Goal: Task Accomplishment & Management: Manage account settings

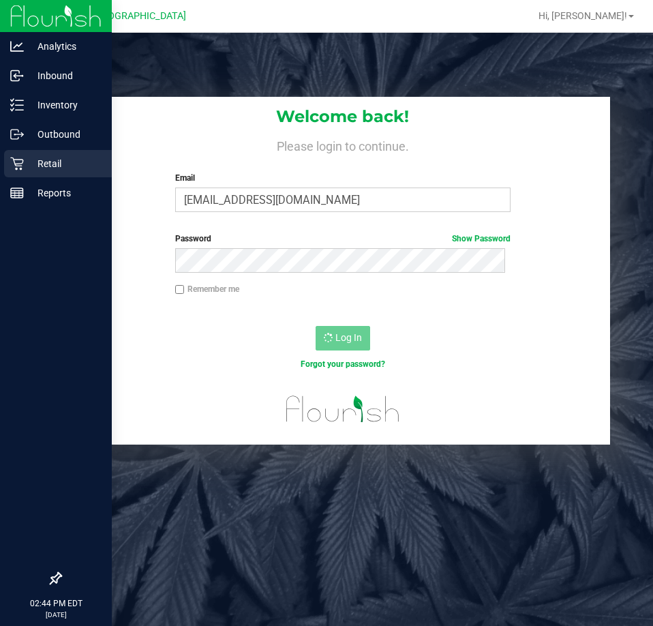
click at [23, 167] on icon at bounding box center [17, 164] width 14 height 14
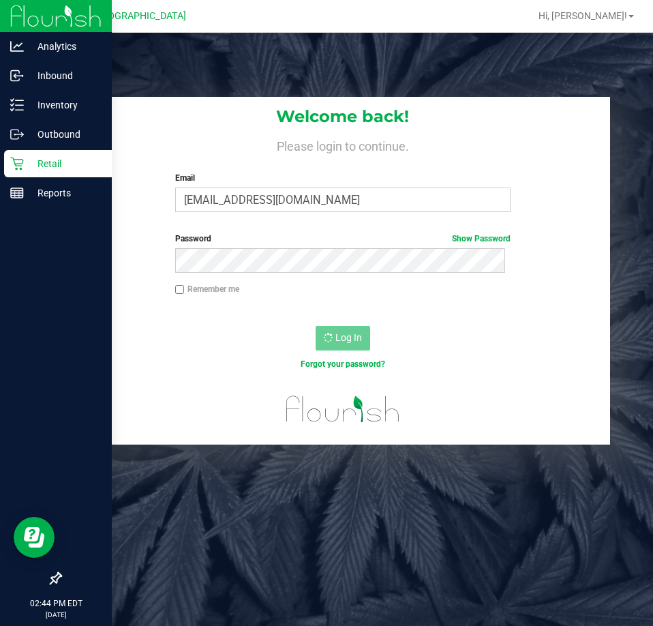
click at [23, 167] on icon at bounding box center [17, 164] width 14 height 14
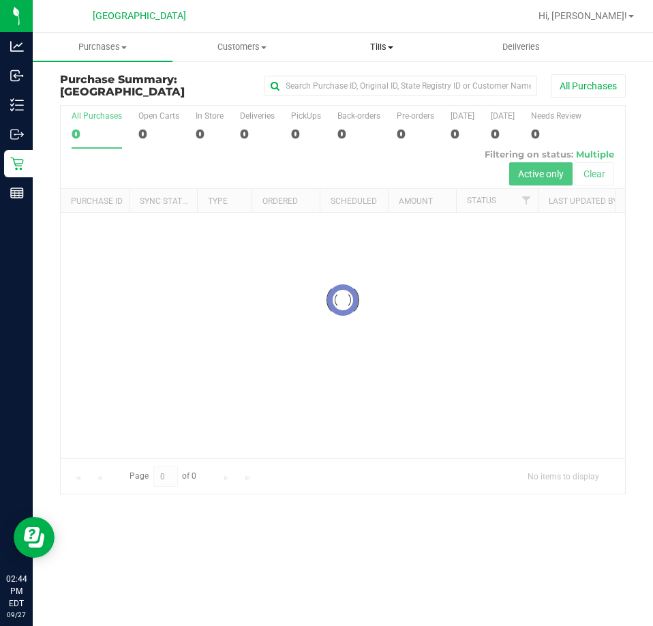
click at [383, 48] on span "Tills" at bounding box center [382, 47] width 138 height 12
click at [374, 83] on span "Manage tills" at bounding box center [358, 82] width 92 height 12
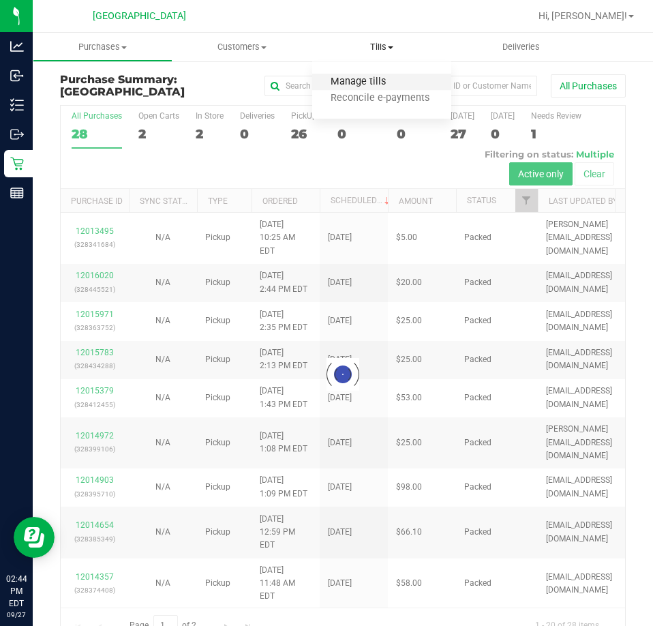
click at [374, 83] on span "Manage tills" at bounding box center [358, 82] width 92 height 12
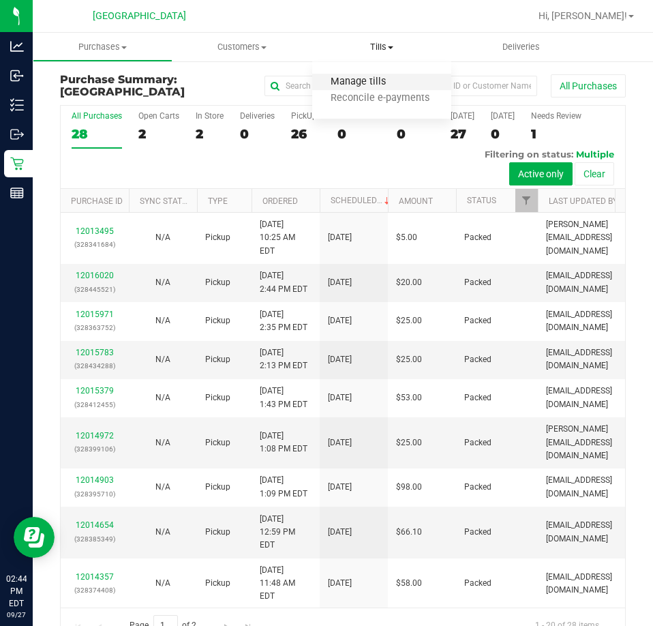
click at [374, 80] on span "Manage tills" at bounding box center [358, 82] width 92 height 12
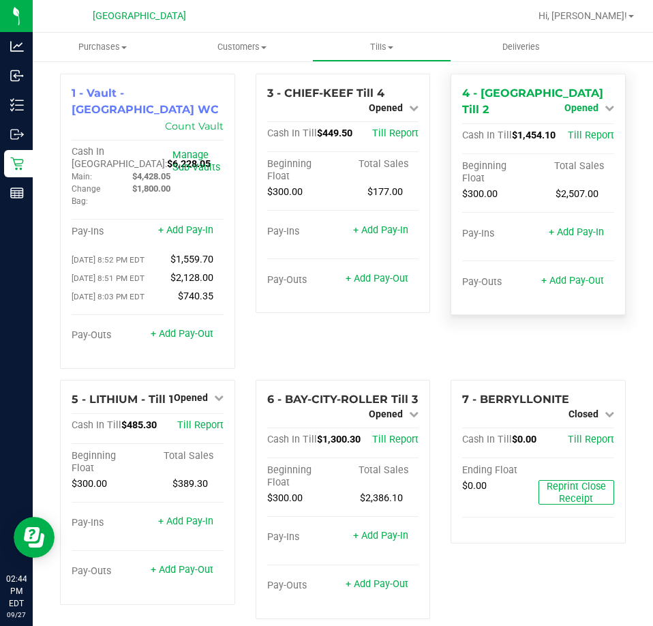
click at [605, 106] on icon at bounding box center [610, 108] width 10 height 10
click at [579, 131] on link "Close Till" at bounding box center [583, 136] width 37 height 11
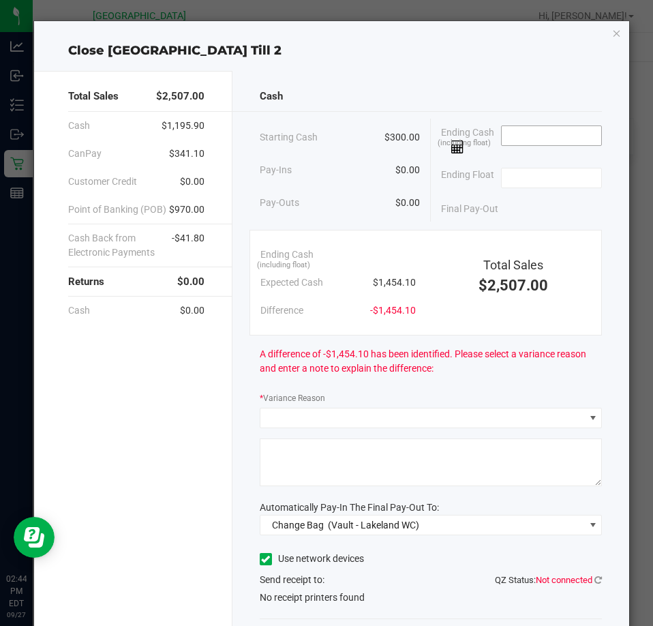
click at [518, 135] on input at bounding box center [552, 135] width 100 height 19
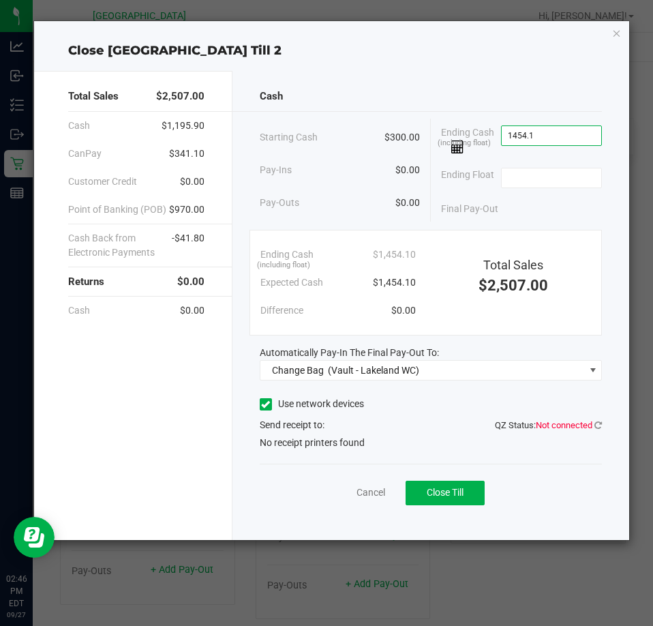
type input "$1,454.10"
click at [551, 189] on div "Ending Float" at bounding box center [521, 178] width 161 height 34
click at [546, 184] on input at bounding box center [552, 177] width 100 height 19
type input "$300.00"
click at [531, 209] on div "Final Pay-Out $1,154.10" at bounding box center [521, 209] width 161 height 28
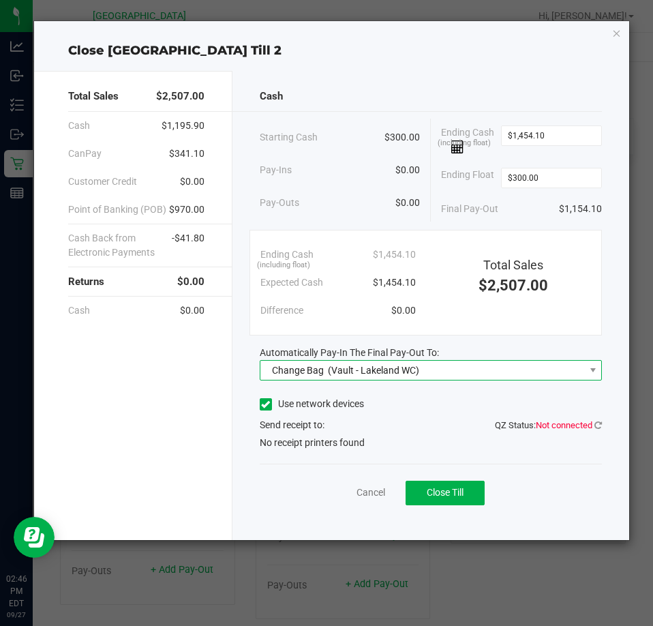
click at [417, 370] on span "(Vault - Lakeland WC)" at bounding box center [373, 370] width 91 height 11
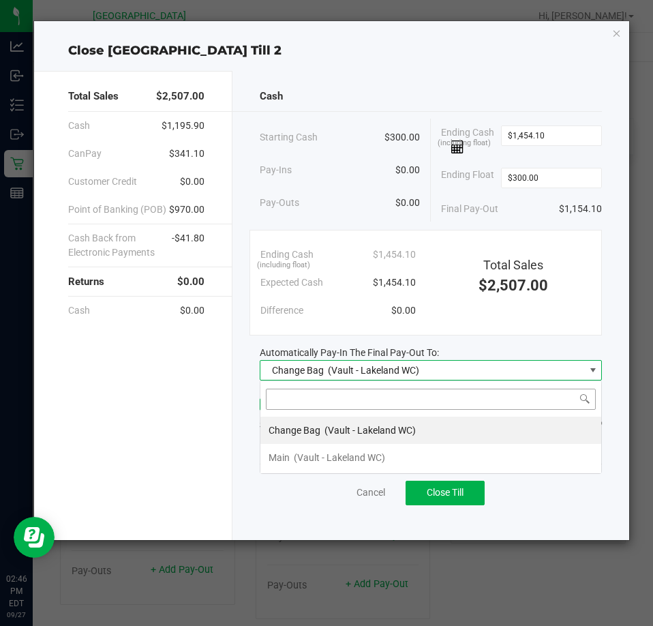
scroll to position [20, 343]
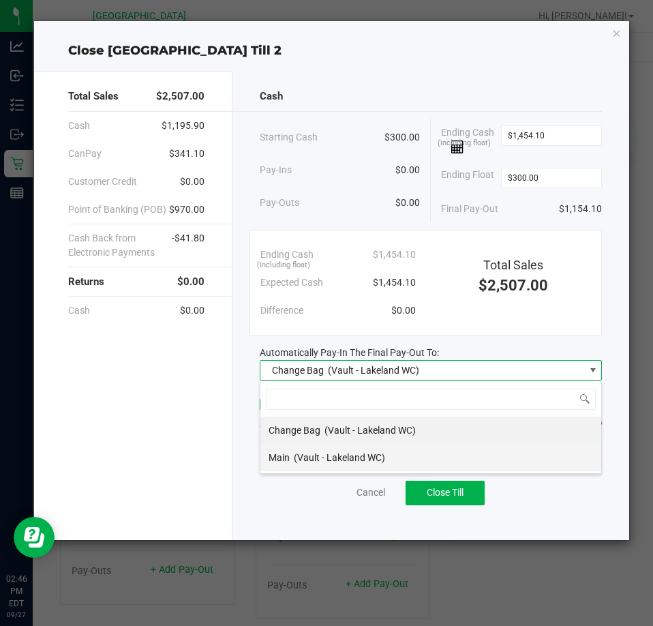
drag, startPoint x: 333, startPoint y: 450, endPoint x: 321, endPoint y: 462, distance: 16.9
click at [333, 451] on div "Main (Vault - Lakeland WC)" at bounding box center [327, 457] width 117 height 25
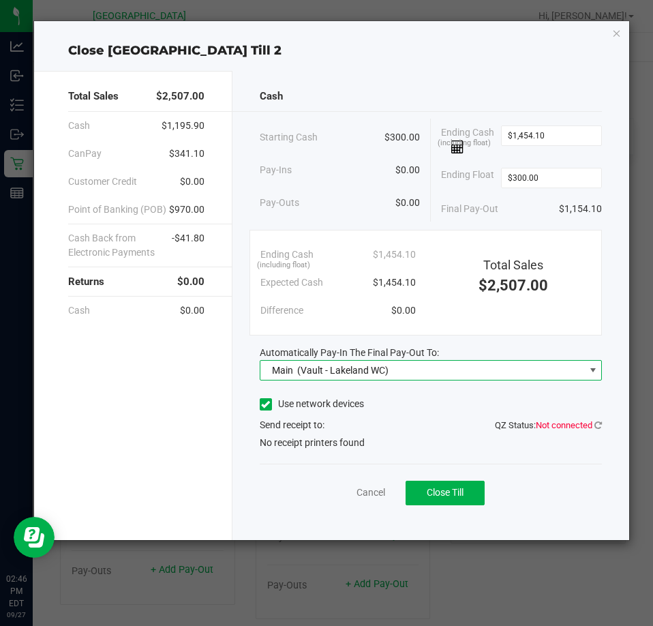
click at [437, 421] on div "Send receipt to: QZ Status: Not connected" at bounding box center [431, 425] width 342 height 14
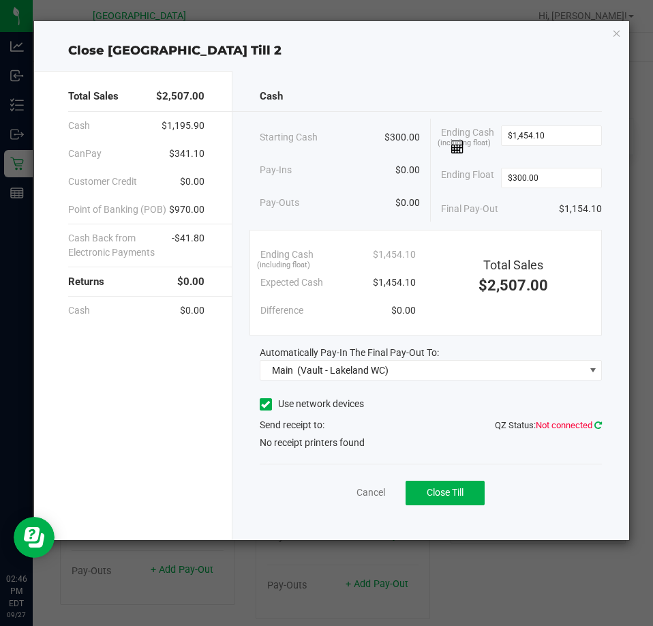
click at [597, 426] on icon at bounding box center [599, 425] width 8 height 9
click at [290, 444] on span "No receipt printers found" at bounding box center [312, 443] width 105 height 14
click at [594, 427] on span "QZ Status: Connected" at bounding box center [556, 425] width 92 height 10
click at [597, 426] on icon at bounding box center [599, 425] width 8 height 9
click at [537, 135] on input "1454.1" at bounding box center [552, 135] width 100 height 19
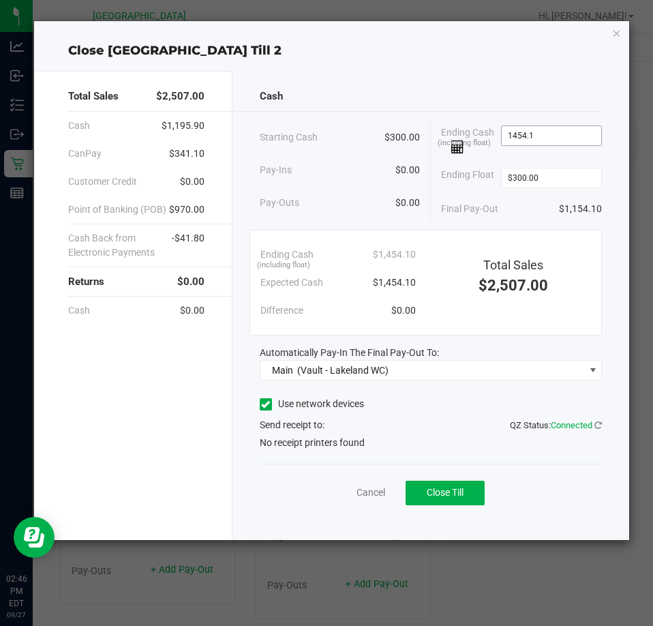
click at [537, 135] on input "1454.1" at bounding box center [552, 135] width 100 height 19
type input "$1,454.10"
click at [618, 33] on icon "button" at bounding box center [618, 33] width 10 height 16
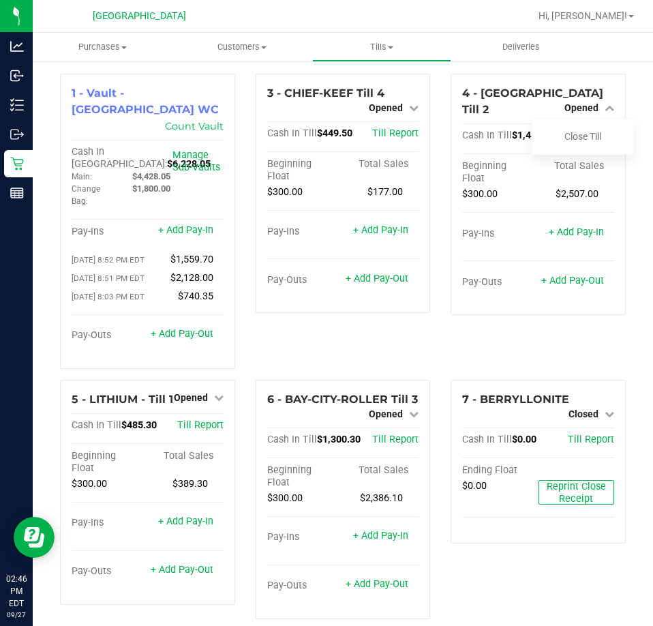
click at [425, 352] on div "3 - CHIEF-KEEF Till 4 Opened Close Till Cash In Till $449.50 Till Report Beginn…" at bounding box center [344, 227] width 196 height 306
click at [580, 118] on div "Close Till" at bounding box center [583, 136] width 102 height 37
click at [578, 131] on link "Close Till" at bounding box center [583, 136] width 37 height 11
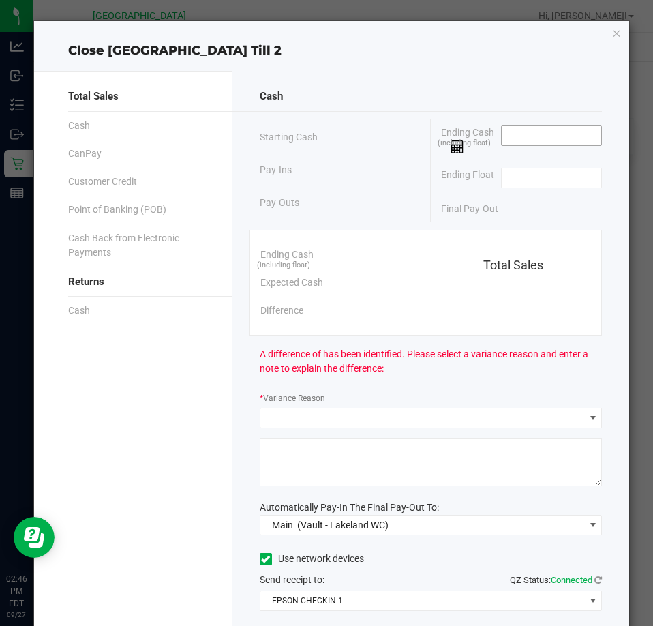
click at [530, 142] on input at bounding box center [552, 135] width 100 height 19
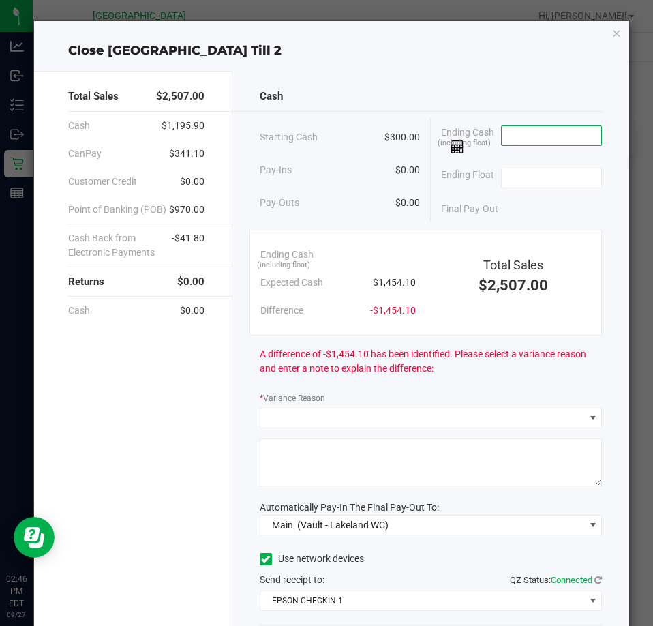
paste input "1454.1"
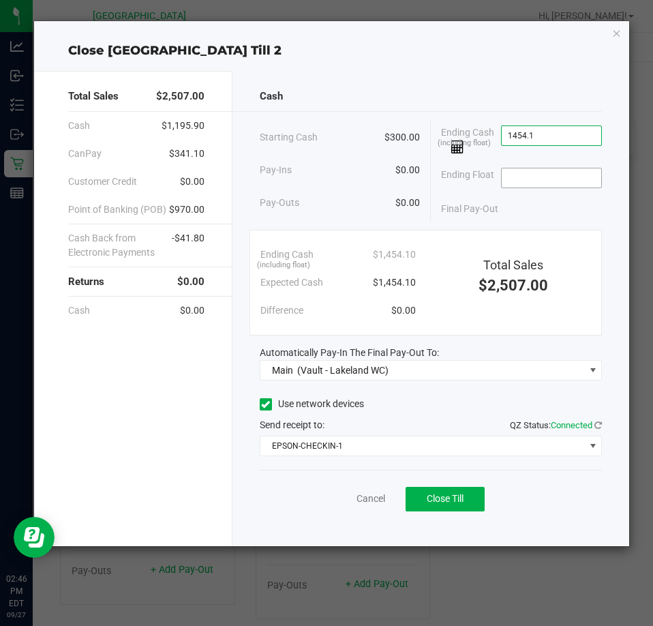
type input "$1,454.10"
click at [529, 174] on input at bounding box center [552, 177] width 100 height 19
type input "$300.00"
click at [503, 218] on div "Final Pay-Out $1,154.10" at bounding box center [521, 209] width 161 height 28
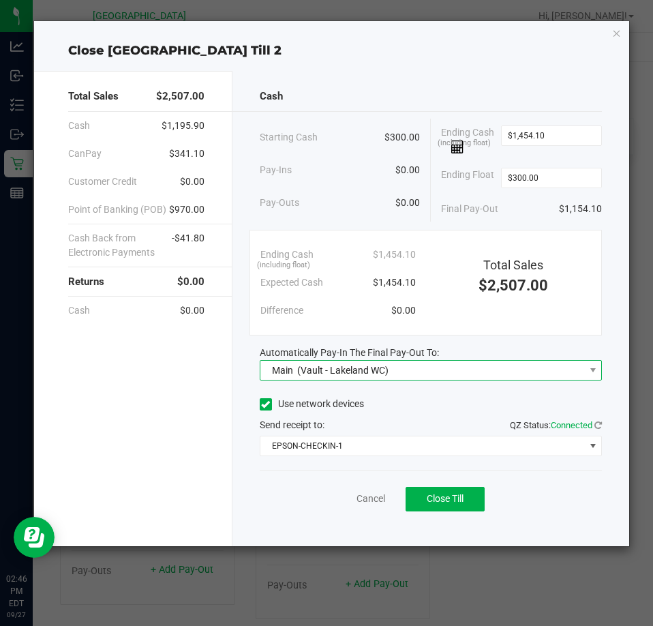
click at [430, 366] on span "Main (Vault - Lakeland WC)" at bounding box center [423, 370] width 324 height 19
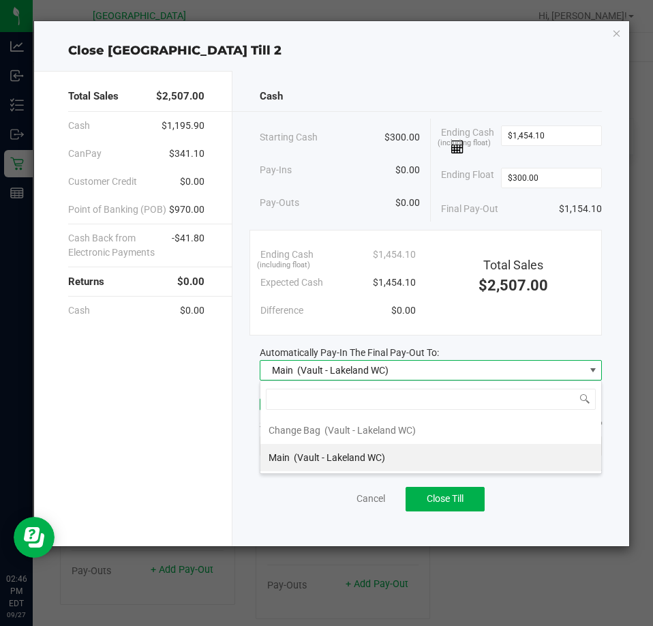
click at [352, 458] on span "(Vault - Lakeland WC)" at bounding box center [339, 457] width 91 height 11
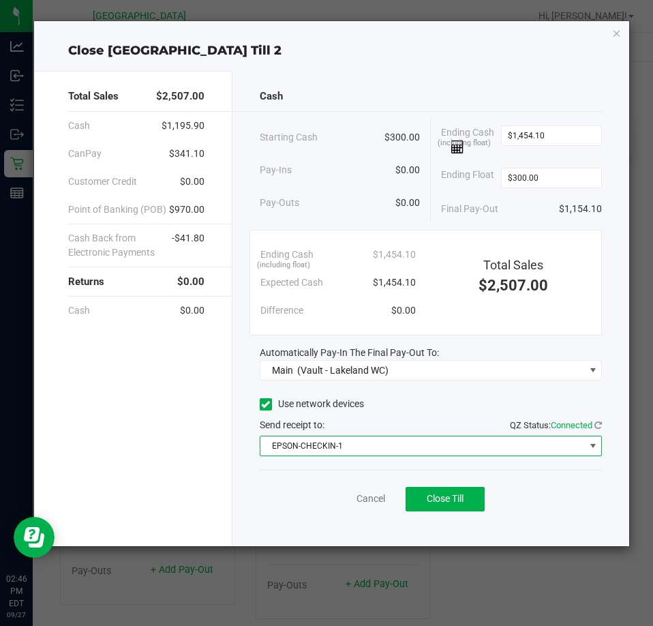
click at [344, 443] on span "EPSON-CHECKIN-1" at bounding box center [423, 446] width 324 height 19
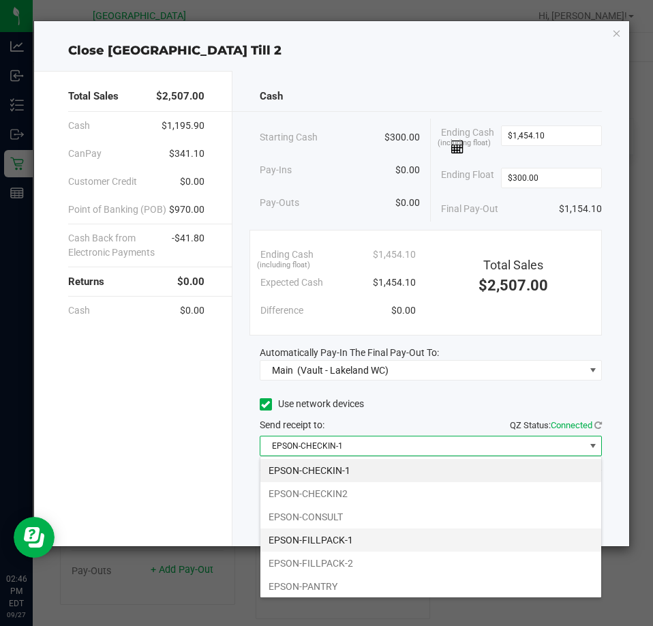
click at [339, 541] on li "EPSON-FILLPACK-1" at bounding box center [431, 540] width 341 height 23
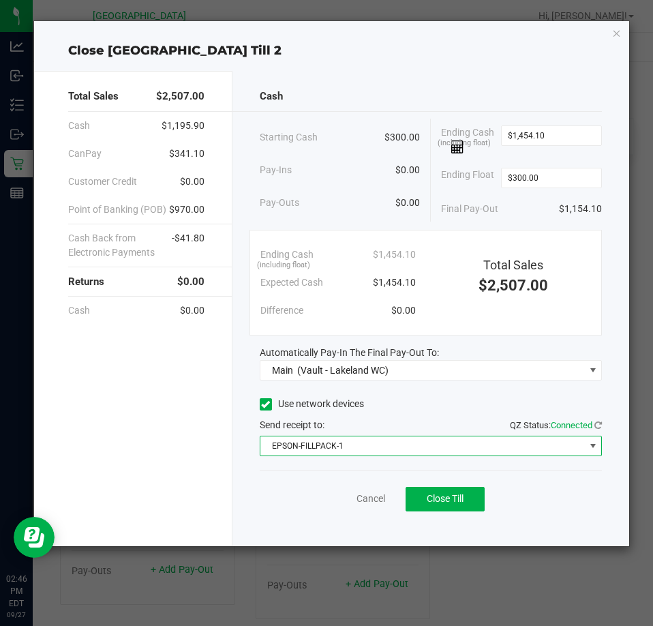
click at [312, 501] on div "Cancel Close Till" at bounding box center [431, 496] width 342 height 53
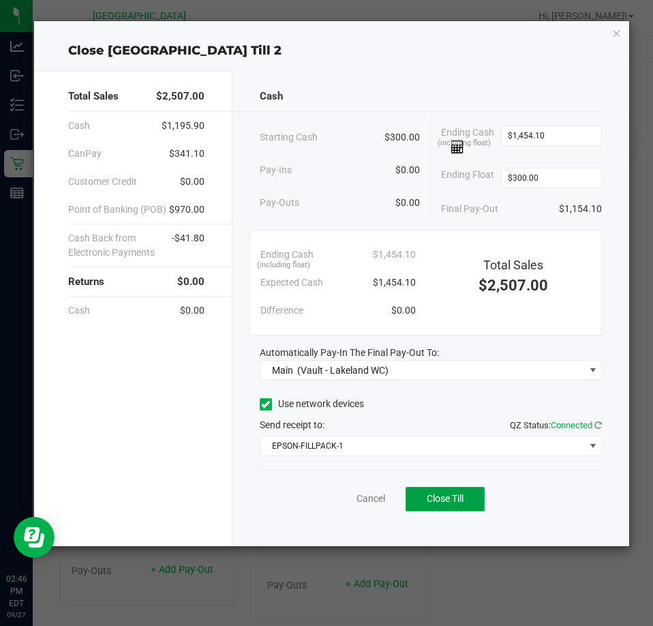
click at [450, 505] on button "Close Till" at bounding box center [445, 499] width 79 height 25
